Goal: Book appointment/travel/reservation

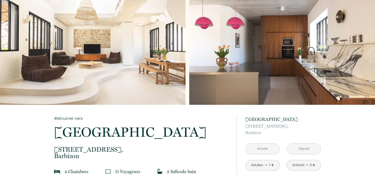
click at [66, 55] on div "Slideshow" at bounding box center [92, 52] width 185 height 105
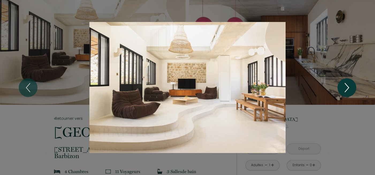
click at [344, 90] on icon "Next" at bounding box center [346, 87] width 11 height 16
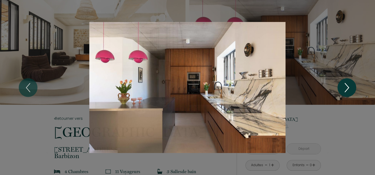
click at [345, 89] on icon "Next" at bounding box center [346, 87] width 11 height 16
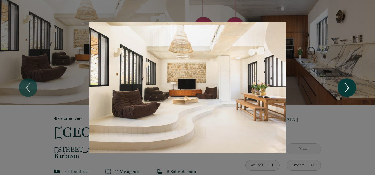
click at [345, 89] on icon "Next" at bounding box center [346, 87] width 11 height 16
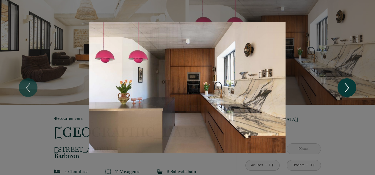
click at [345, 89] on icon "Next" at bounding box center [346, 87] width 11 height 16
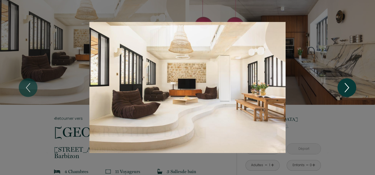
click at [345, 89] on icon "Next" at bounding box center [346, 87] width 11 height 16
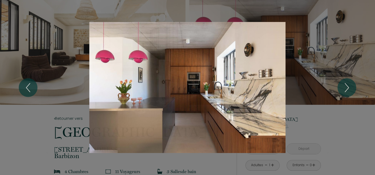
click at [339, 137] on div "1 2" at bounding box center [187, 87] width 375 height 175
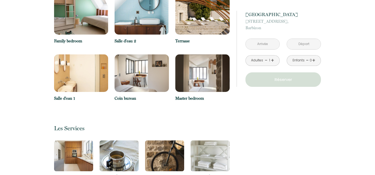
scroll to position [538, 0]
click at [189, 9] on img at bounding box center [202, 15] width 54 height 37
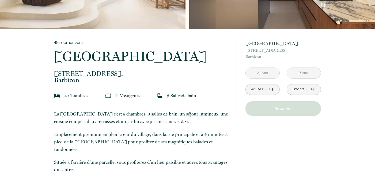
scroll to position [0, 0]
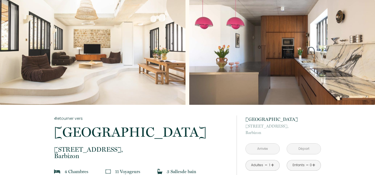
click at [253, 58] on div "Slideshow" at bounding box center [281, 52] width 185 height 105
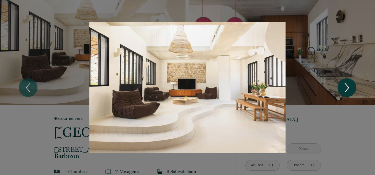
click at [343, 91] on icon "Next" at bounding box center [346, 87] width 11 height 16
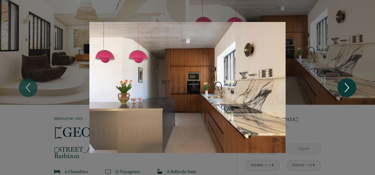
click at [343, 91] on icon "Next" at bounding box center [346, 87] width 11 height 16
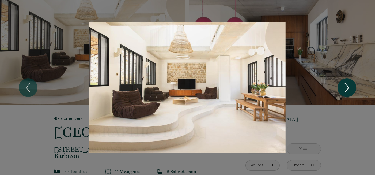
click at [343, 91] on icon "Next" at bounding box center [346, 87] width 11 height 16
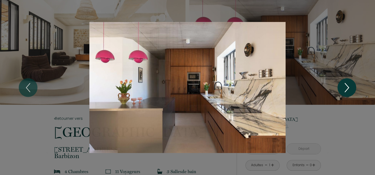
click at [343, 91] on icon "Next" at bounding box center [346, 87] width 11 height 16
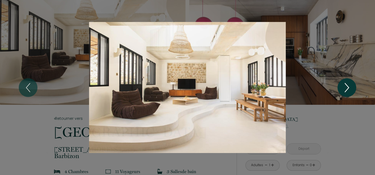
click at [343, 91] on icon "Next" at bounding box center [346, 87] width 11 height 16
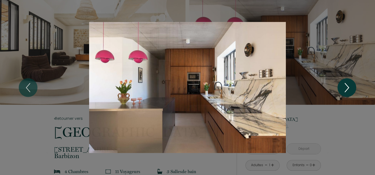
click at [343, 91] on icon "Next" at bounding box center [346, 87] width 11 height 16
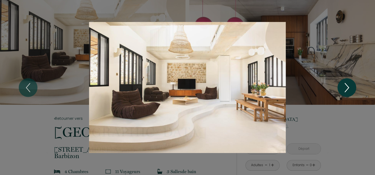
click at [343, 91] on icon "Next" at bounding box center [346, 87] width 11 height 16
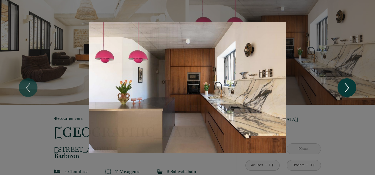
click at [343, 91] on icon "Next" at bounding box center [346, 87] width 11 height 16
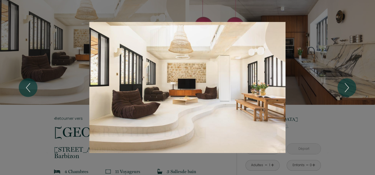
click at [328, 123] on div "1 2" at bounding box center [187, 87] width 375 height 175
